Goal: Transaction & Acquisition: Purchase product/service

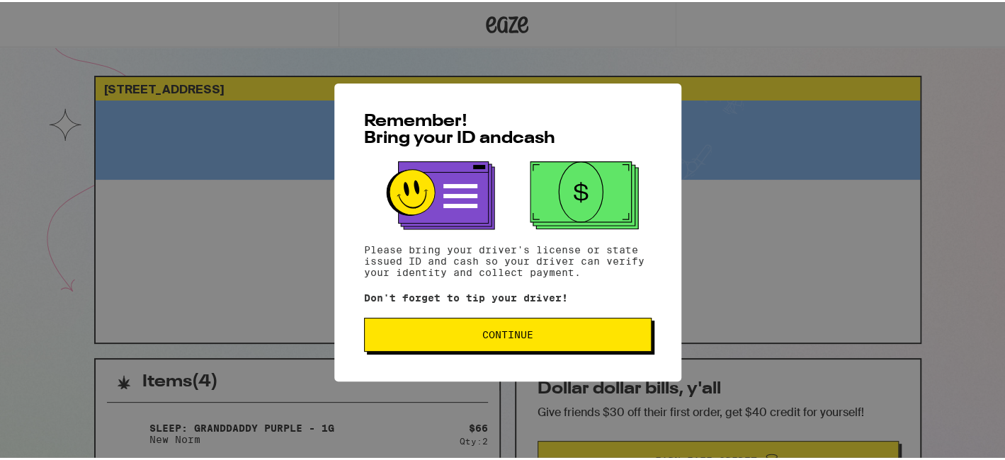
drag, startPoint x: 0, startPoint y: 0, endPoint x: 499, endPoint y: 339, distance: 602.6
click at [499, 338] on span "Continue" at bounding box center [507, 333] width 51 height 10
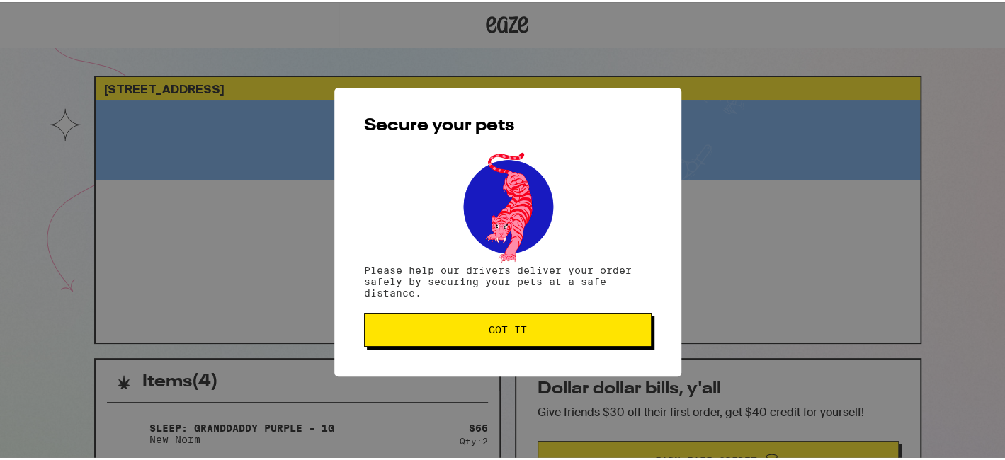
click at [499, 339] on button "Got it" at bounding box center [508, 328] width 288 height 34
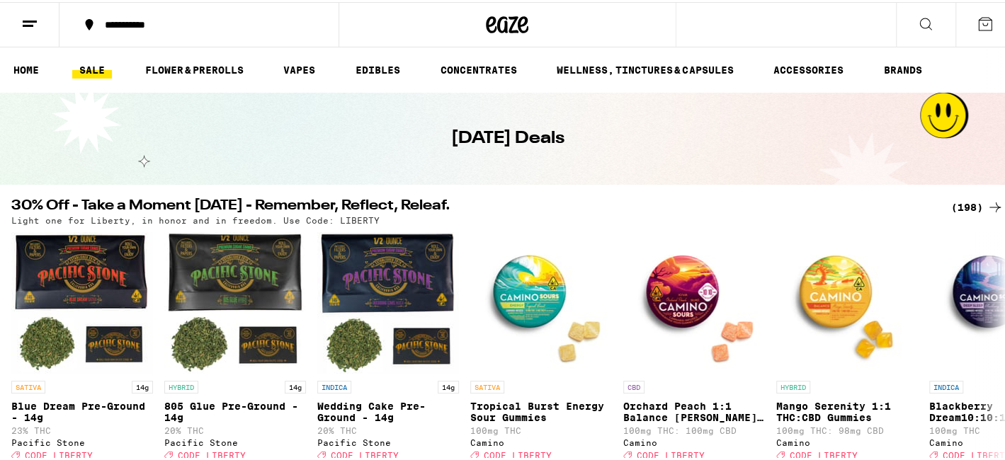
click at [919, 14] on icon at bounding box center [925, 21] width 17 height 17
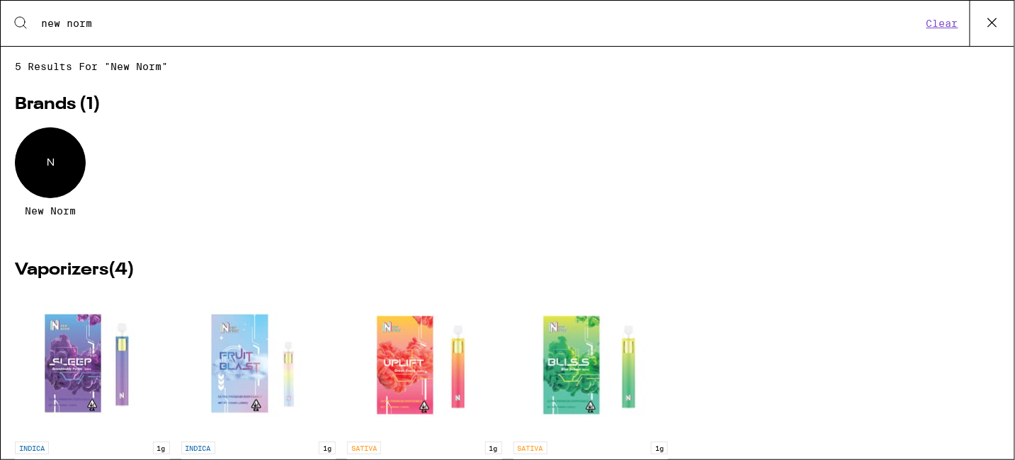
type input "new norm"
click at [994, 23] on icon at bounding box center [992, 22] width 21 height 21
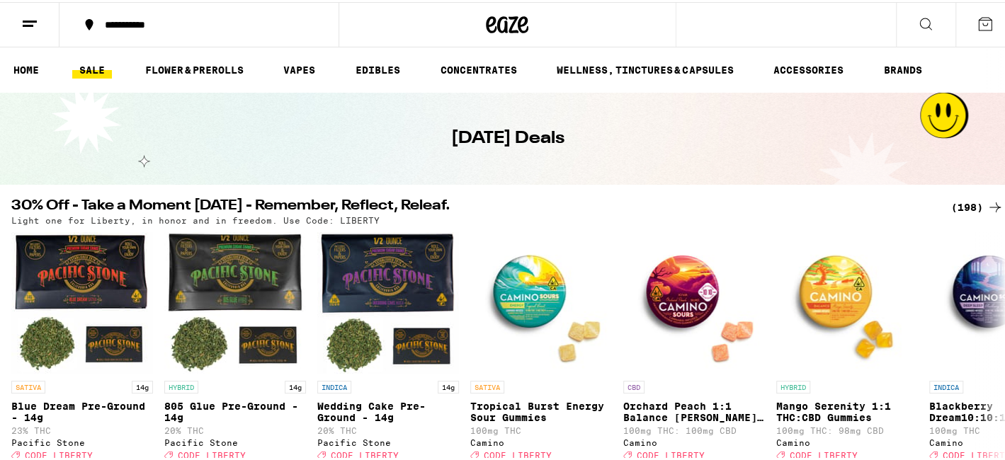
click at [919, 28] on icon at bounding box center [925, 21] width 17 height 17
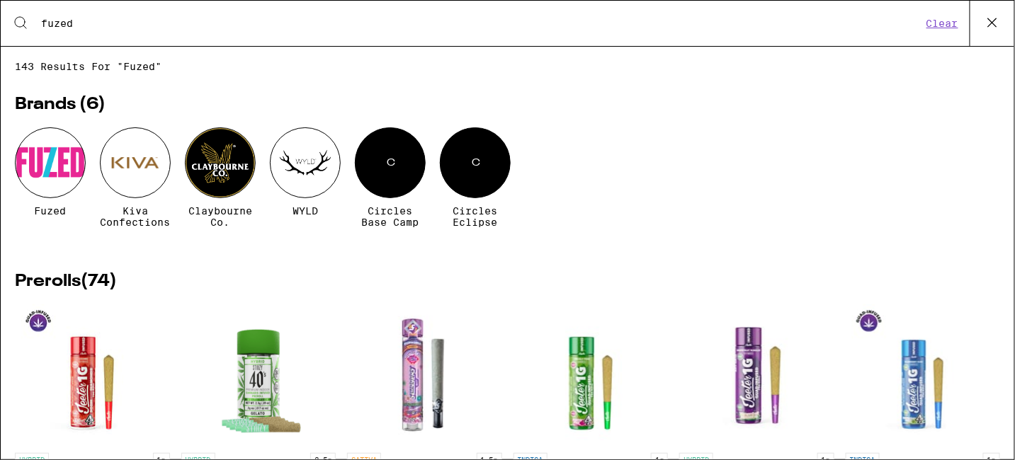
type input "fuzed"
click at [56, 180] on div at bounding box center [50, 162] width 71 height 71
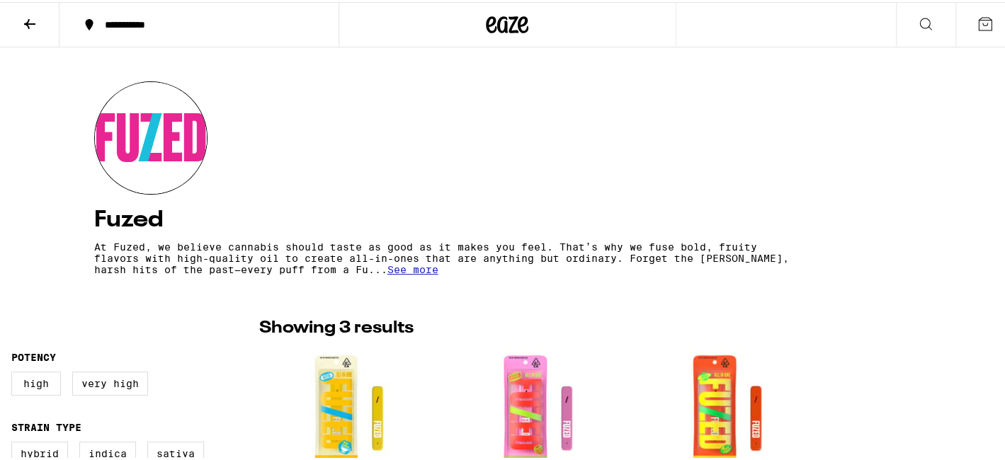
scroll to position [283, 0]
